Goal: Task Accomplishment & Management: Manage account settings

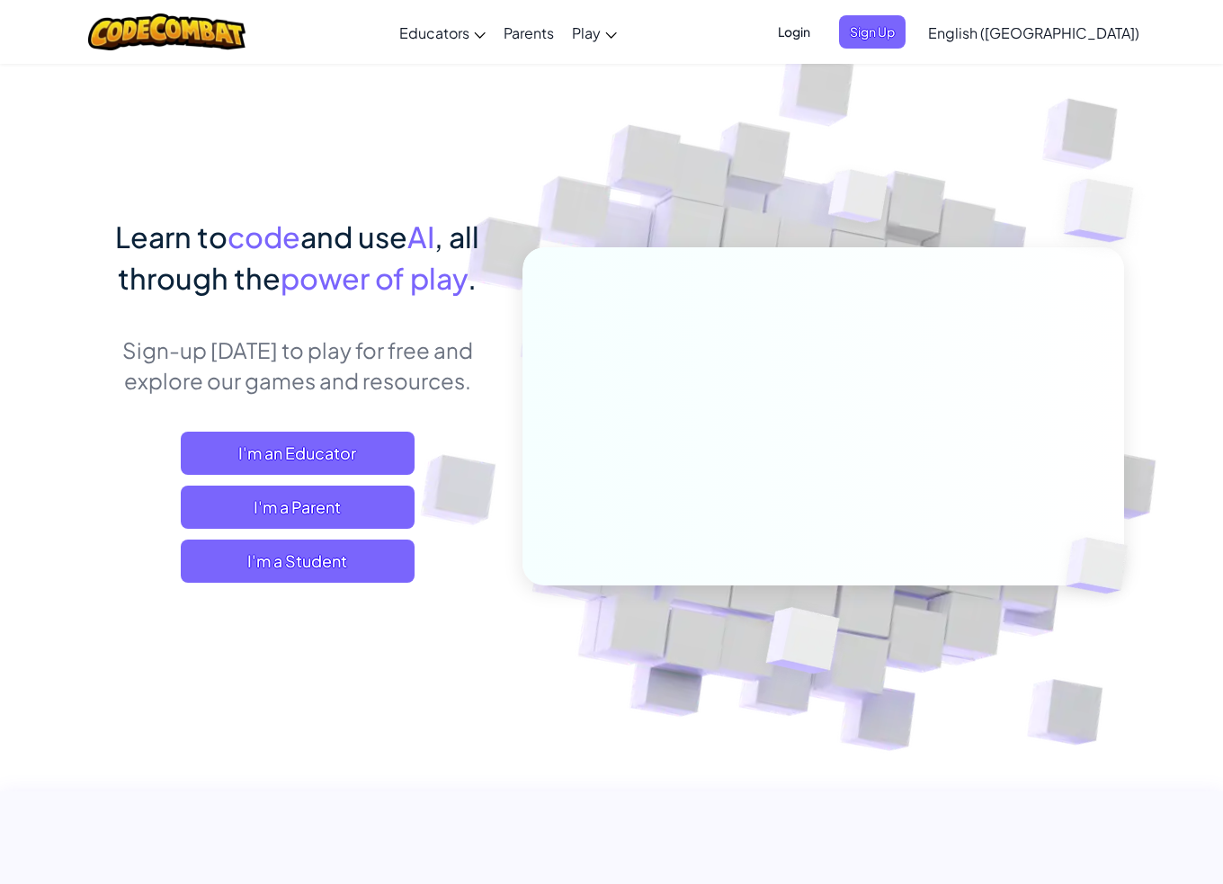
click at [821, 26] on span "Login" at bounding box center [794, 31] width 54 height 33
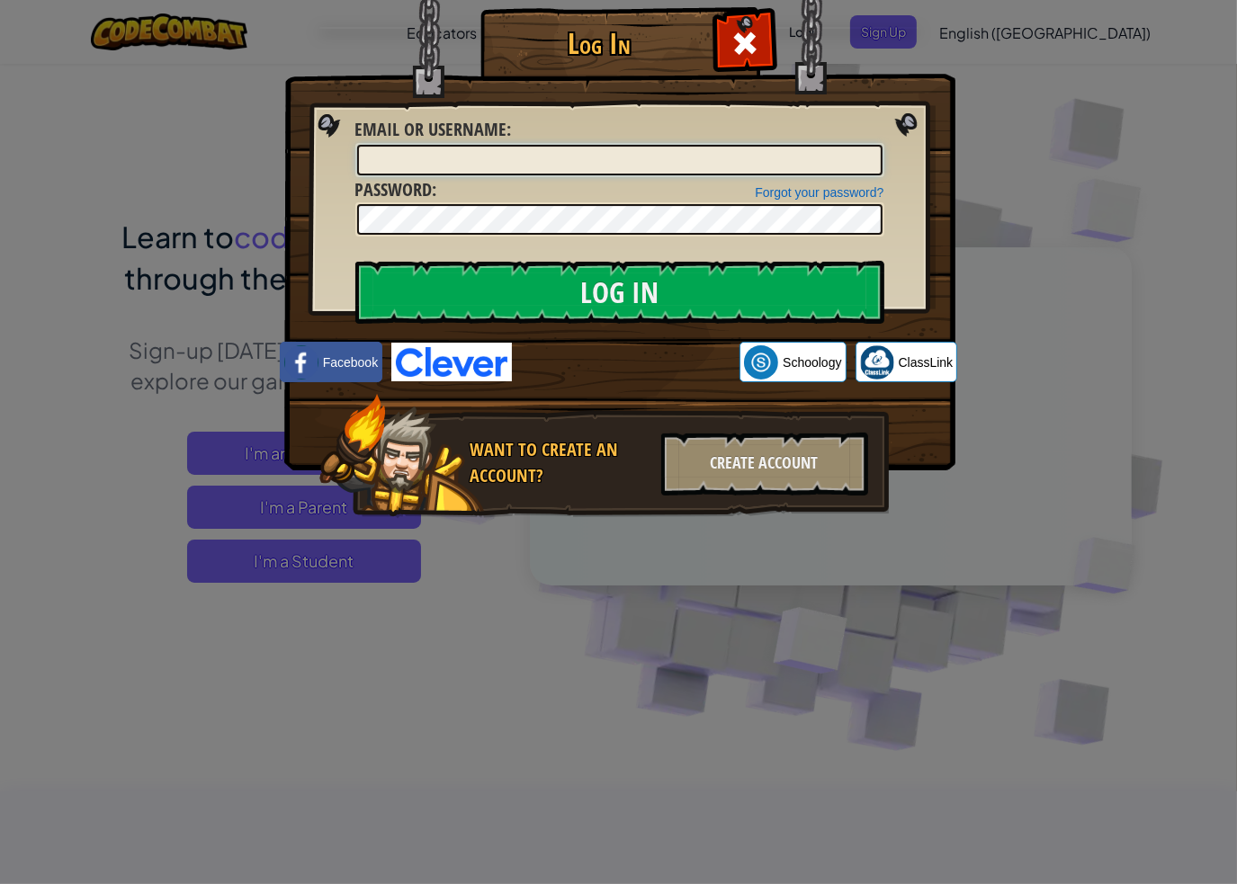
click at [522, 168] on input "Email or Username :" at bounding box center [619, 160] width 525 height 31
click at [734, 157] on input "Email or Username :" at bounding box center [619, 160] width 525 height 31
click at [769, 165] on input "Email or Username :" at bounding box center [619, 160] width 525 height 31
click at [622, 161] on input "Email or Username :" at bounding box center [619, 160] width 525 height 31
type input "a"
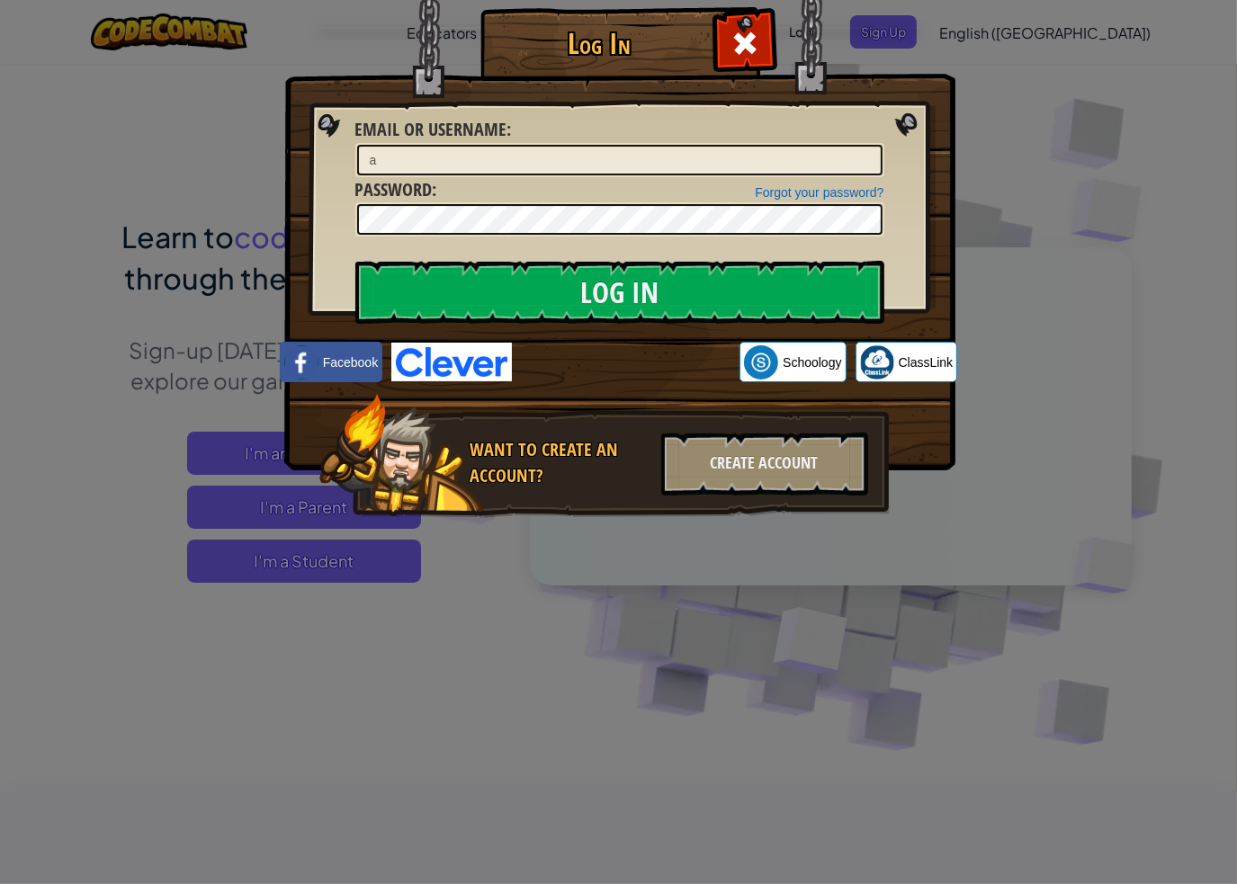
click at [889, 24] on img at bounding box center [619, 208] width 671 height 523
click at [911, 29] on img at bounding box center [619, 208] width 671 height 523
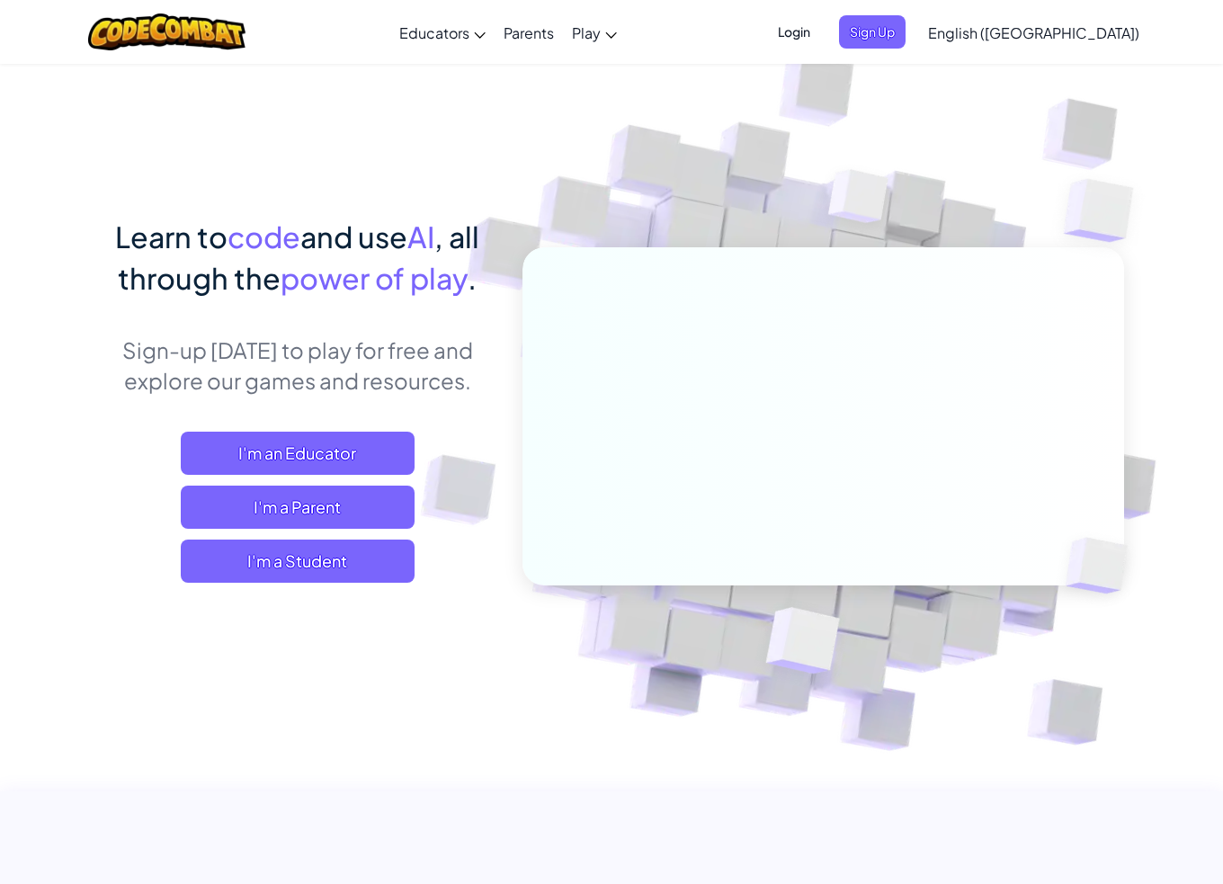
click at [821, 31] on span "Login" at bounding box center [794, 31] width 54 height 33
